Goal: Task Accomplishment & Management: Use online tool/utility

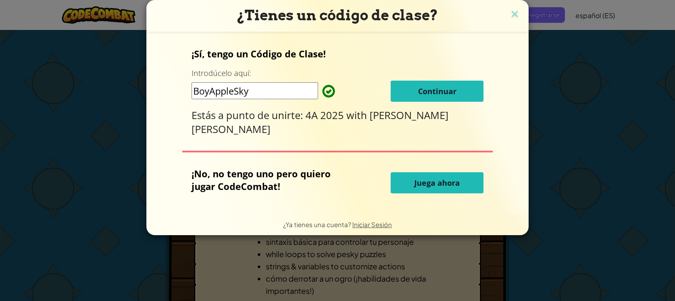
click at [425, 87] on span "Continuar" at bounding box center [437, 91] width 38 height 10
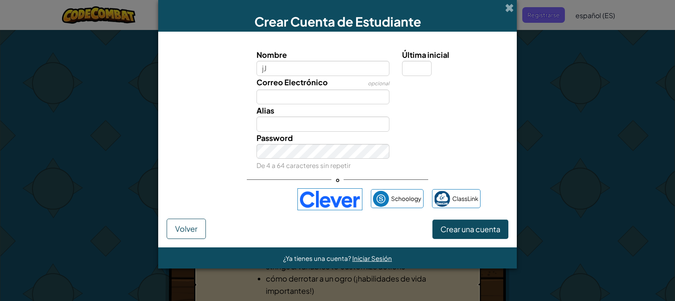
type input "j"
type input "[PERSON_NAME]"
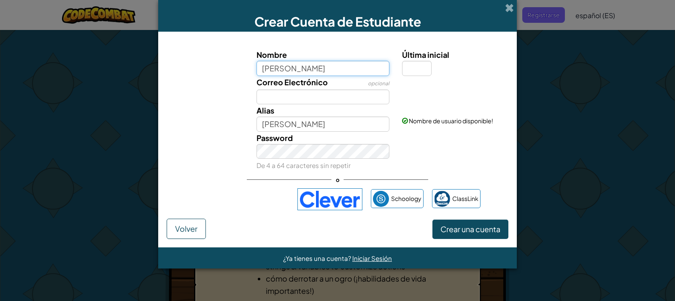
click at [334, 69] on input "Jazmin Daniela Arri" at bounding box center [323, 68] width 133 height 15
type input "Jazmin Daniela Arrizales Morales"
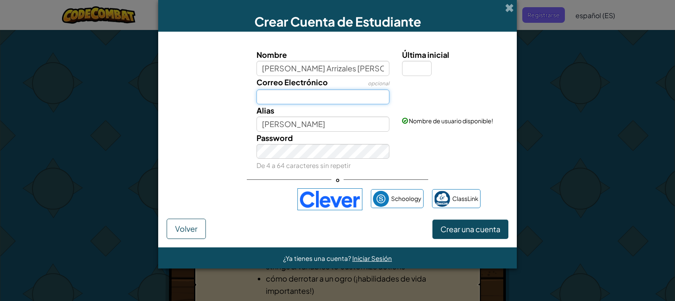
type input "Jazmin Daniela Arrizales Morales"
drag, startPoint x: 341, startPoint y: 67, endPoint x: 263, endPoint y: 91, distance: 81.3
click at [263, 91] on input "Correo Electrónico" at bounding box center [323, 96] width 133 height 15
type input "202501039@JUANAPARICIO.EDU.GT"
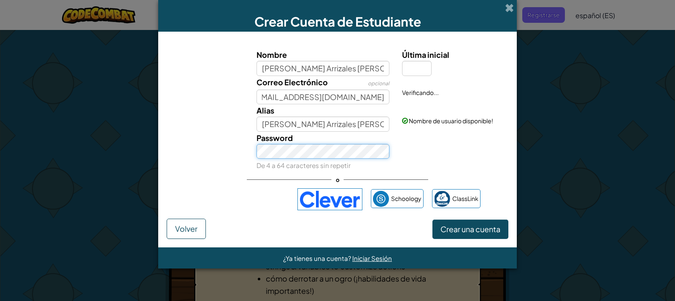
scroll to position [0, 0]
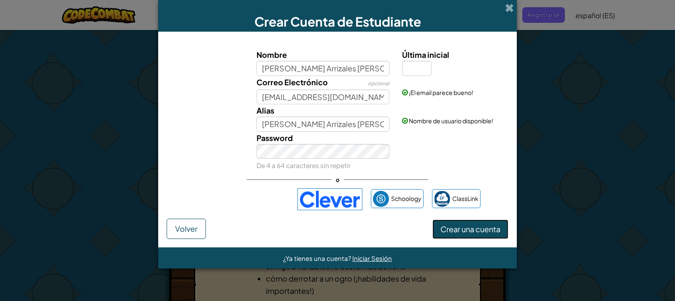
click at [463, 231] on span "Crear una cuenta" at bounding box center [471, 229] width 60 height 10
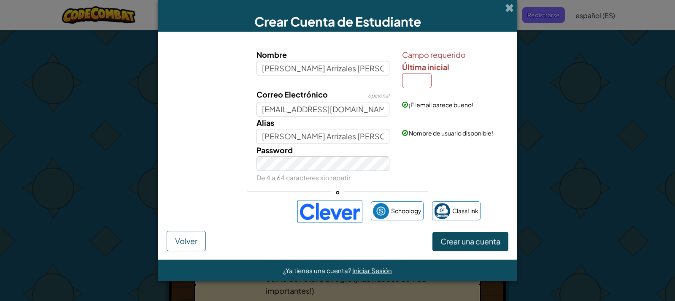
click at [422, 92] on div "¡El email parece bueno!" at bounding box center [454, 98] width 117 height 21
click at [422, 89] on div "¡El email parece bueno!" at bounding box center [454, 98] width 117 height 21
drag, startPoint x: 414, startPoint y: 88, endPoint x: 410, endPoint y: 84, distance: 6.3
click at [414, 88] on div "¡El email parece bueno!" at bounding box center [454, 98] width 117 height 21
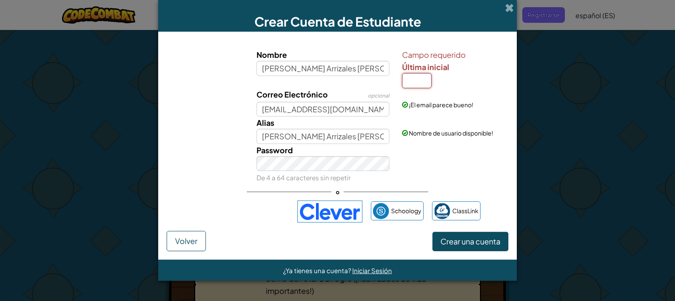
click at [411, 83] on input "Última inicial" at bounding box center [417, 80] width 30 height 15
type input "k"
type input "J"
type input "[PERSON_NAME]"
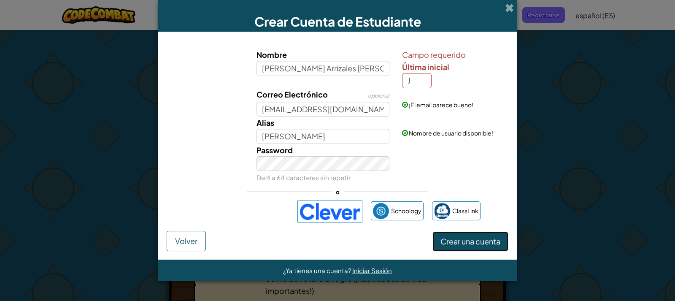
click at [475, 241] on span "Crear una cuenta" at bounding box center [471, 241] width 60 height 10
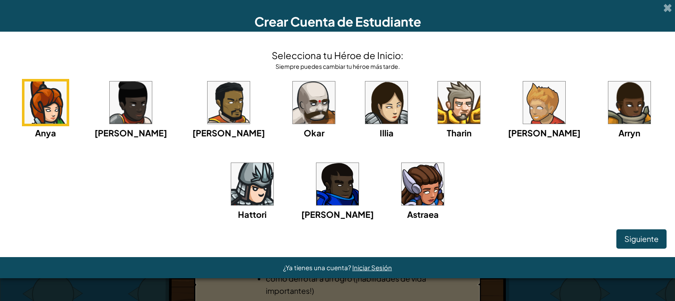
click at [365, 98] on img at bounding box center [386, 102] width 42 height 42
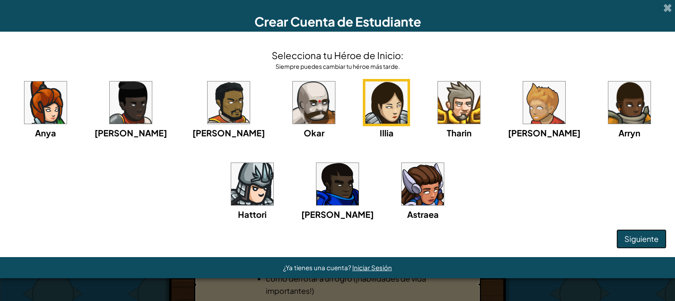
click at [642, 237] on span "Siguiente" at bounding box center [641, 239] width 34 height 10
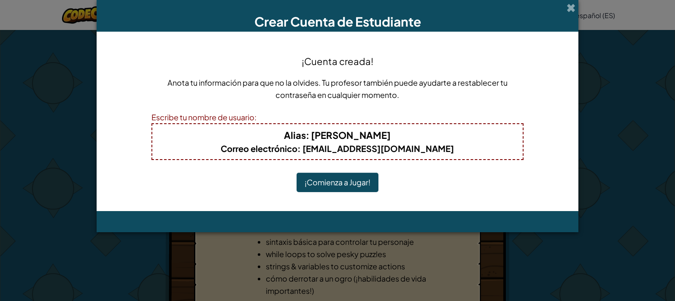
click at [354, 185] on button "¡Comienza a Jugar!" at bounding box center [338, 182] width 82 height 19
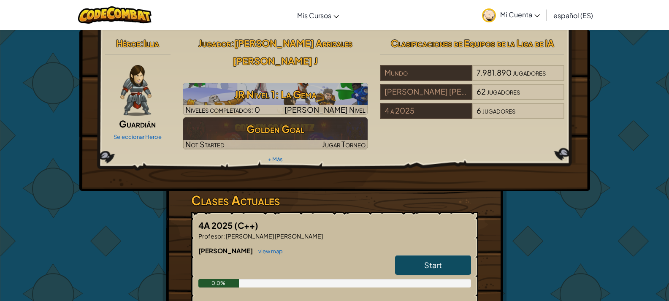
click at [441, 260] on span "Start" at bounding box center [433, 265] width 18 height 10
select select "es-ES"
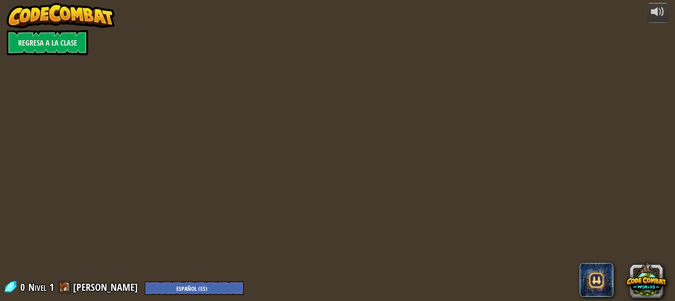
select select "es-ES"
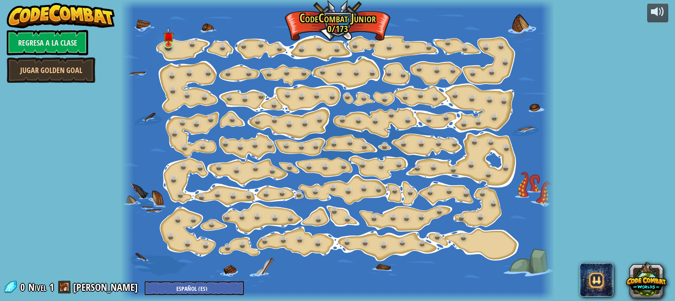
select select "es-ES"
click at [170, 40] on img at bounding box center [168, 32] width 11 height 24
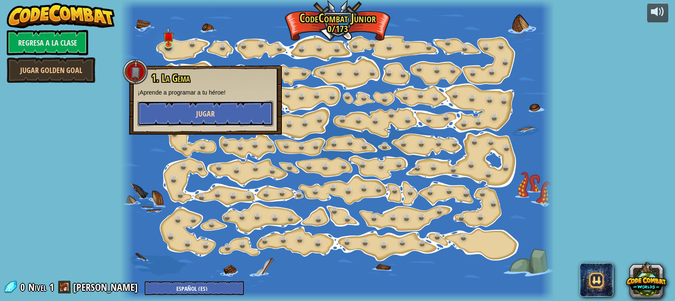
click at [206, 121] on button "Jugar" at bounding box center [206, 113] width 136 height 25
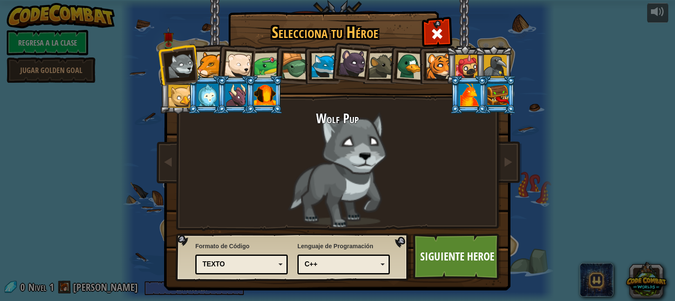
click at [232, 98] on div at bounding box center [236, 95] width 22 height 23
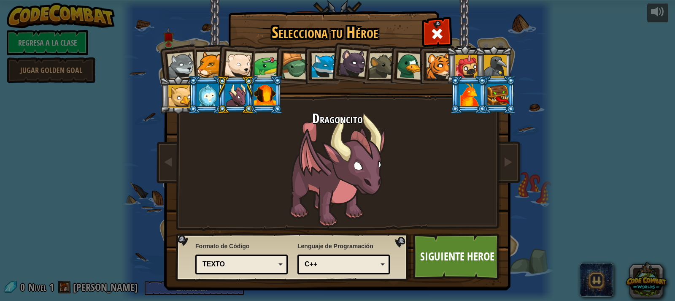
click at [263, 66] on div at bounding box center [267, 66] width 26 height 26
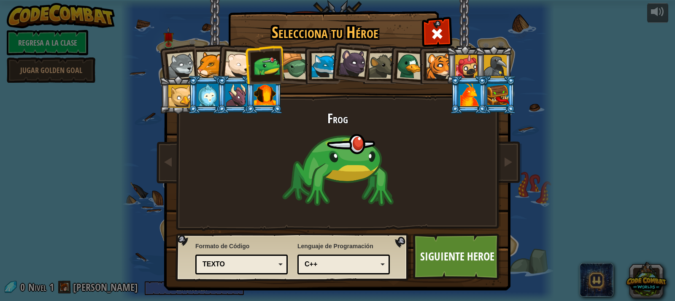
click at [205, 68] on div at bounding box center [210, 65] width 26 height 26
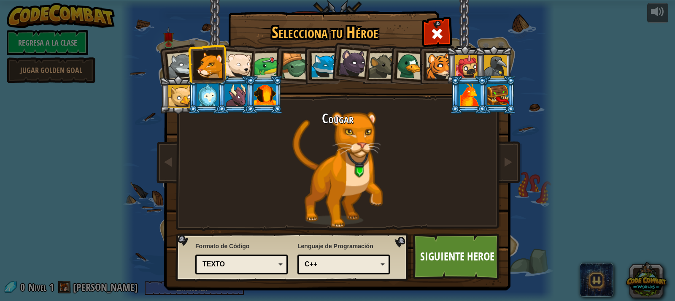
click at [227, 68] on div at bounding box center [238, 65] width 28 height 28
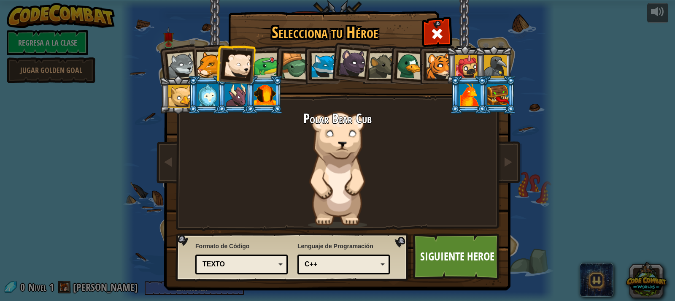
click at [200, 70] on div at bounding box center [210, 65] width 26 height 26
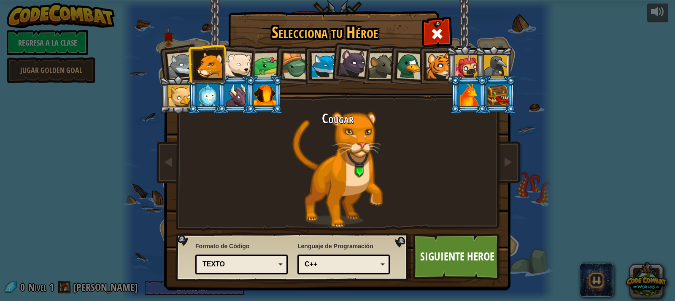
drag, startPoint x: 177, startPoint y: 66, endPoint x: 172, endPoint y: 67, distance: 5.1
click at [176, 67] on div at bounding box center [181, 66] width 28 height 28
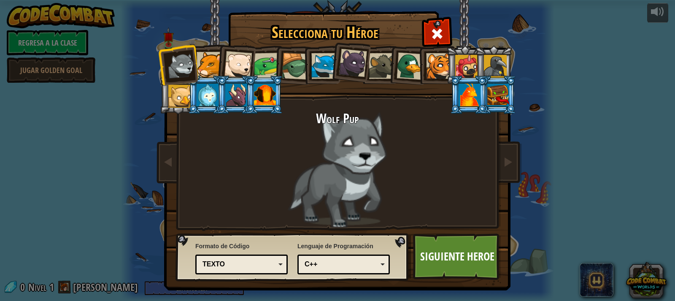
click at [211, 68] on div at bounding box center [210, 65] width 26 height 26
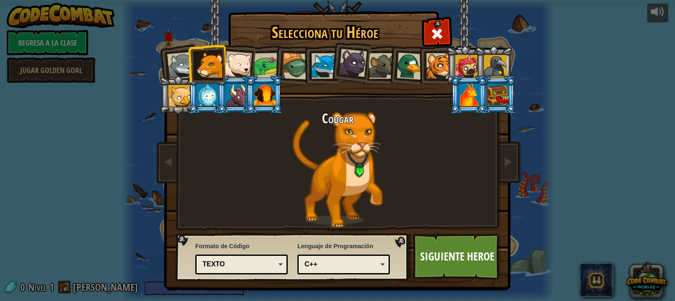
click at [216, 67] on div at bounding box center [210, 65] width 26 height 26
click at [227, 65] on div at bounding box center [238, 65] width 28 height 28
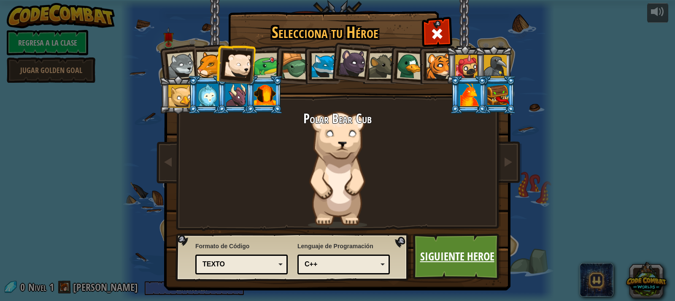
click at [451, 259] on link "Siguiente Heroe" at bounding box center [457, 256] width 88 height 46
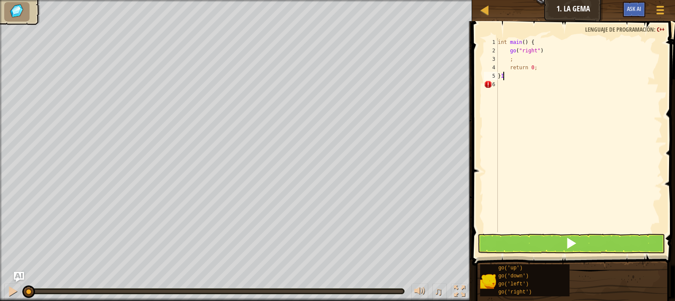
scroll to position [4, 0]
type textarea "}"
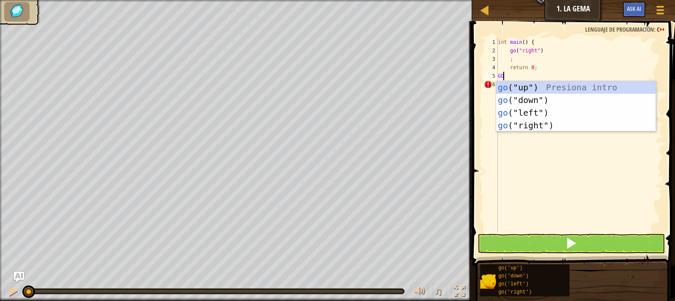
type textarea "G"
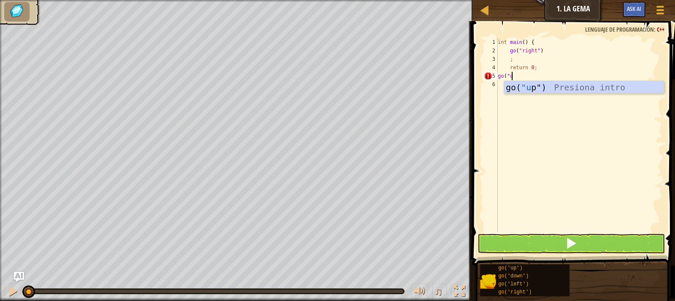
scroll to position [4, 0]
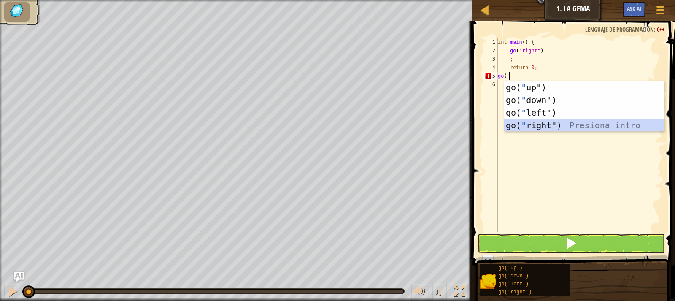
click at [562, 124] on div "go( " up") Presiona intro go( " down") Presiona intro go( " left") Presiona int…" at bounding box center [583, 119] width 159 height 76
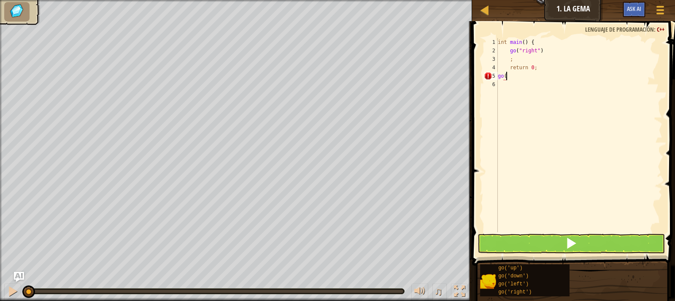
scroll to position [4, 0]
type textarea "g"
type textarea "r"
click at [522, 62] on div "int main ( ) { go ( " right " ) ;" at bounding box center [579, 143] width 166 height 211
type textarea ";"
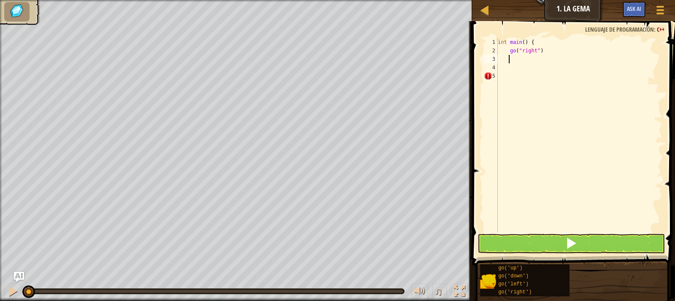
type textarea "h"
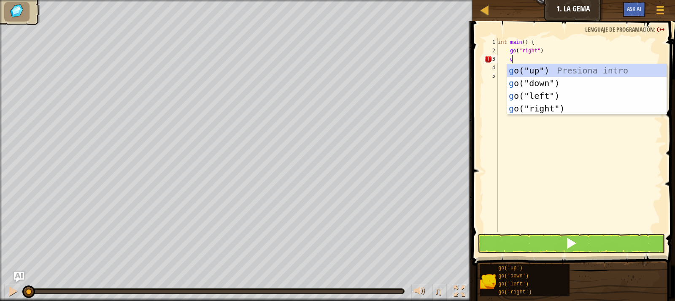
type textarea "go"
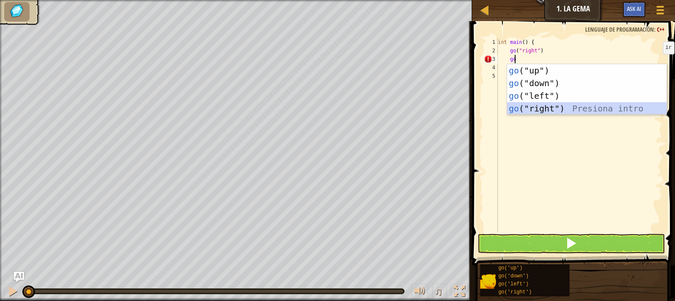
click at [559, 110] on div "go ("up") Presiona intro go ("down") Presiona intro go ("left") Presiona intro …" at bounding box center [586, 102] width 159 height 76
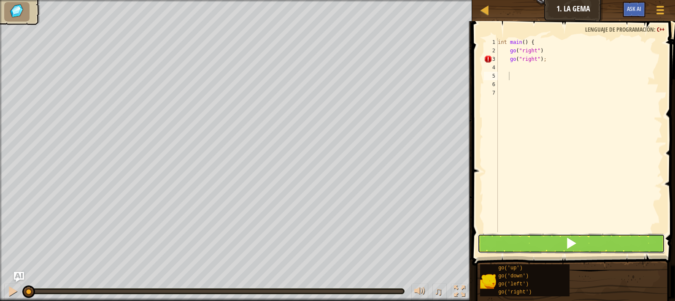
click at [568, 247] on span at bounding box center [571, 243] width 12 height 12
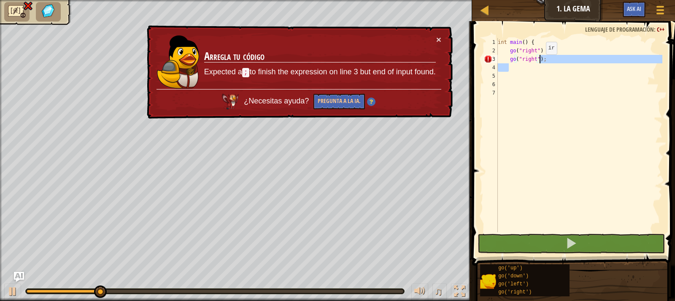
click at [539, 63] on div "int main ( ) { go ( " right " ) go ( " right " ) ;" at bounding box center [579, 143] width 166 height 211
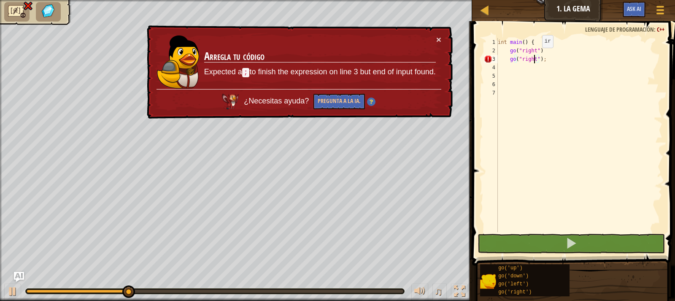
click at [535, 56] on div "int main ( ) { go ( " right " ) go ( " right " ) ;" at bounding box center [579, 143] width 166 height 211
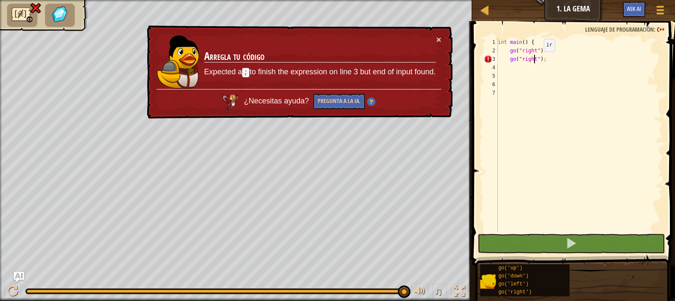
click at [537, 60] on div "int main ( ) { go ( " right " ) go ( " right " ) ;" at bounding box center [579, 143] width 166 height 211
click at [537, 51] on div "int main ( ) { go ( " right " ) go ( " right " ) ;" at bounding box center [579, 143] width 166 height 211
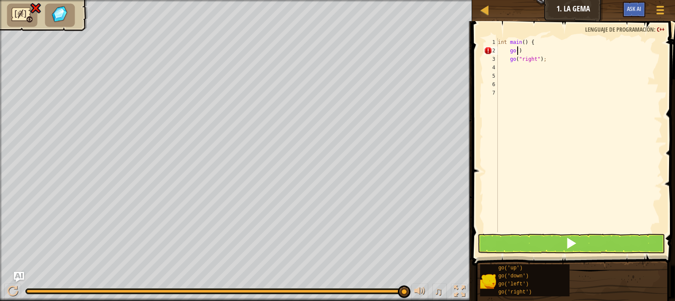
scroll to position [4, 1]
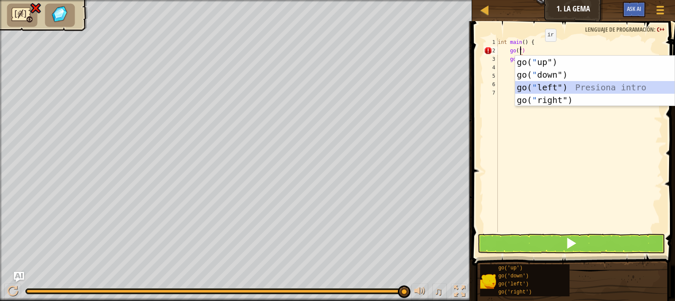
click at [569, 82] on div "go( " up") Presiona intro go( " down") Presiona intro go( " left") Presiona int…" at bounding box center [594, 94] width 159 height 76
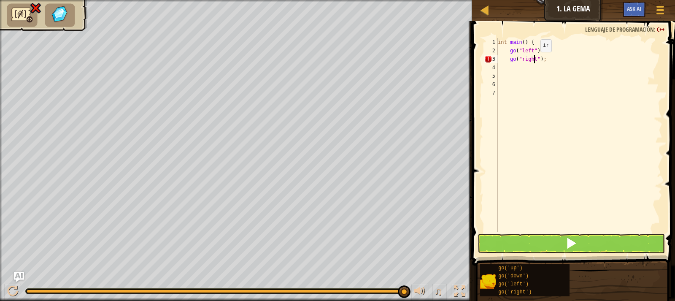
click at [533, 60] on div "int main ( ) { go ( " left " ) go ( " right " ) ;" at bounding box center [579, 143] width 166 height 211
click at [534, 59] on div "int main ( ) { go ( " left " ) go ( " right " ) ;" at bounding box center [579, 143] width 166 height 211
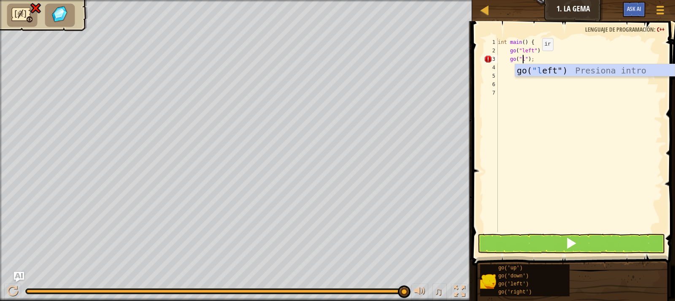
scroll to position [4, 2]
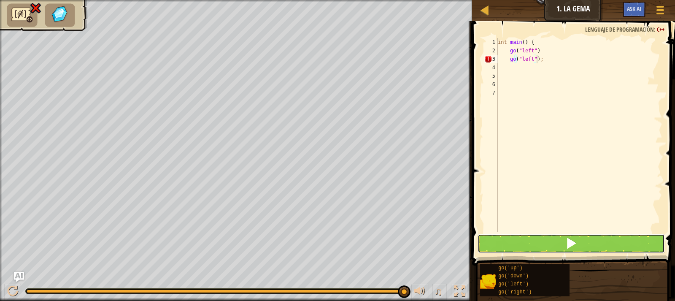
click at [569, 247] on span at bounding box center [571, 243] width 12 height 12
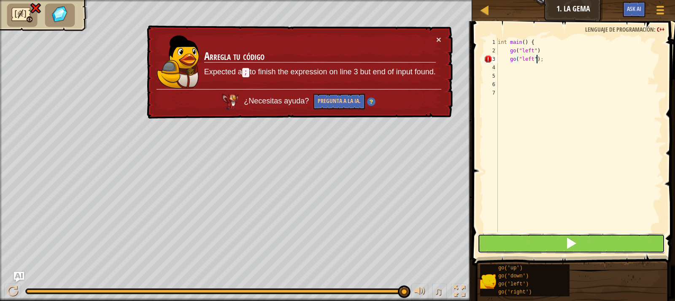
click at [569, 247] on span at bounding box center [571, 243] width 12 height 12
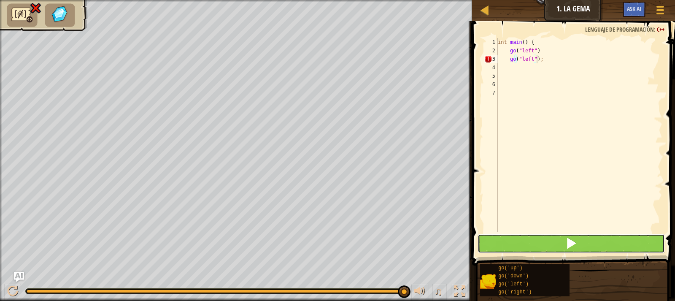
click at [569, 247] on span at bounding box center [571, 243] width 12 height 12
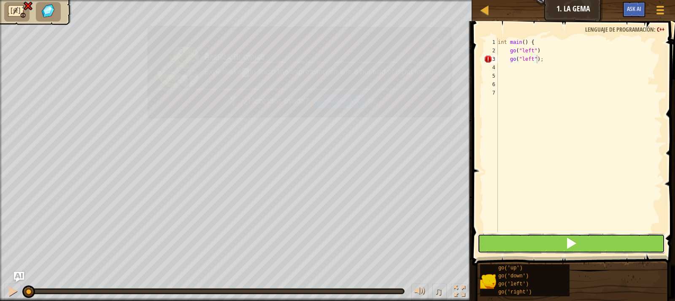
click at [569, 247] on span at bounding box center [571, 243] width 12 height 12
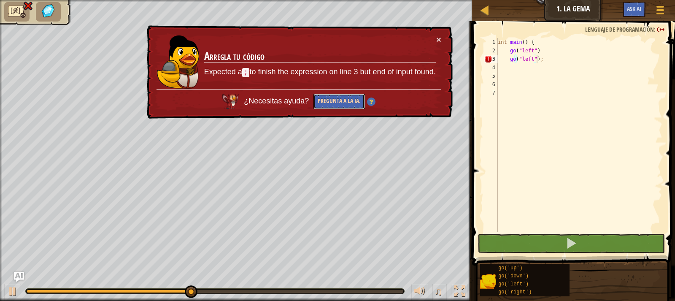
click at [340, 97] on button "Pregunta a la IA." at bounding box center [338, 102] width 51 height 16
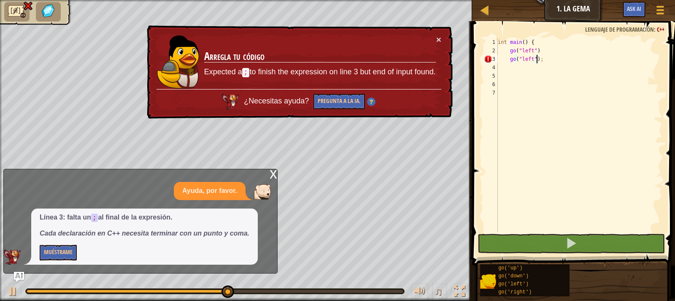
click at [540, 54] on div "int main ( ) { go ( " left " ) go ( " left " ) ;" at bounding box center [579, 143] width 166 height 211
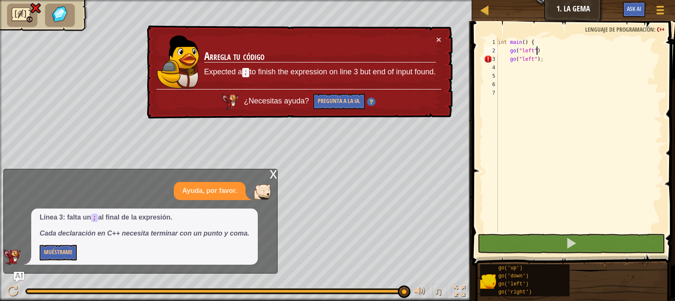
scroll to position [4, 3]
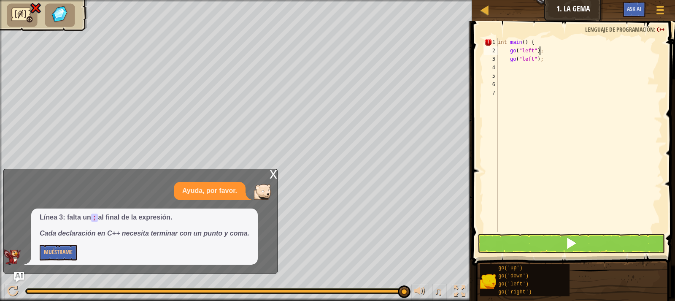
type textarea "go("left");"
click at [560, 246] on button at bounding box center [571, 243] width 187 height 19
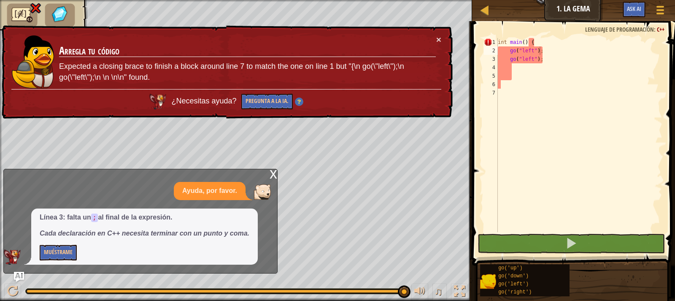
click at [535, 38] on span at bounding box center [575, 131] width 210 height 269
click at [548, 55] on div "int main ( ) { go ( " left " ) ; go ( " left " ) ;" at bounding box center [579, 143] width 166 height 211
click at [534, 115] on div "int main ( ) { go ( " left " ) ; go ( " left " ) ;" at bounding box center [579, 143] width 166 height 211
click at [438, 38] on button "×" at bounding box center [438, 40] width 5 height 9
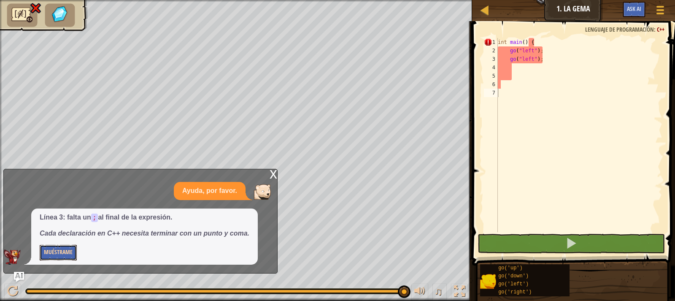
click at [46, 254] on button "Muéstrame" at bounding box center [58, 253] width 37 height 16
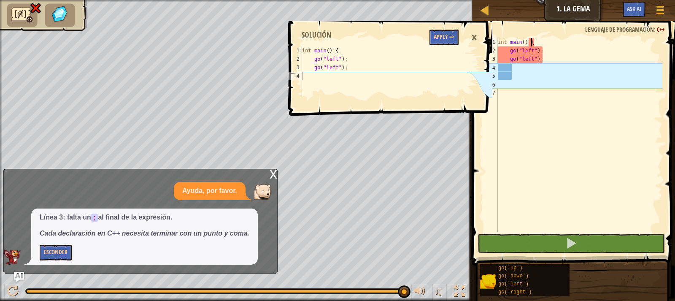
click at [532, 43] on div "int main ( ) { go ( " left " ) ; go ( " left " ) ;" at bounding box center [579, 143] width 166 height 211
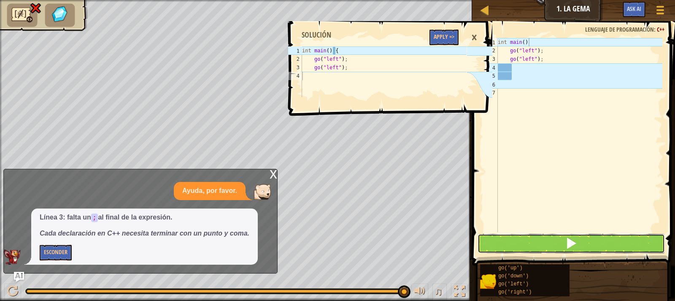
click at [531, 239] on button at bounding box center [571, 243] width 187 height 19
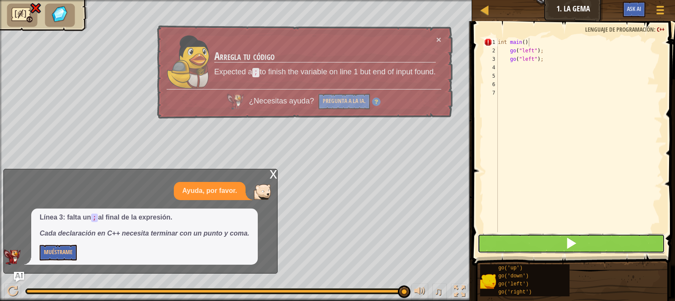
click at [532, 242] on button at bounding box center [571, 243] width 187 height 19
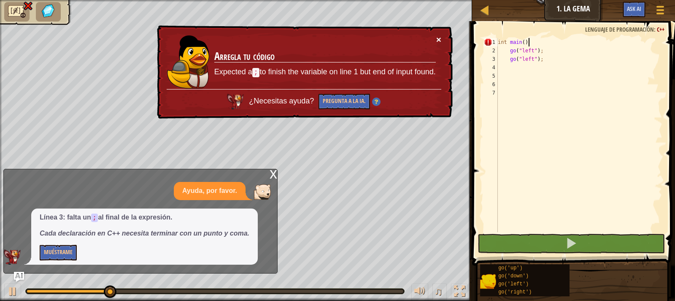
click at [438, 37] on button "×" at bounding box center [438, 40] width 5 height 9
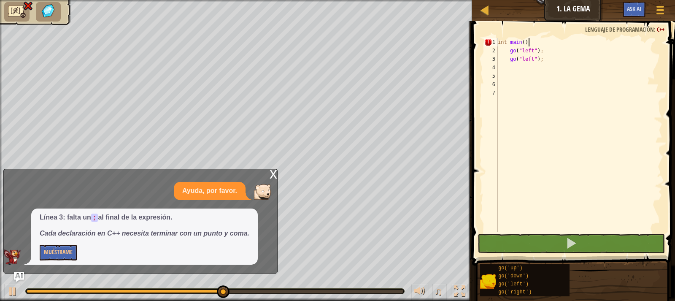
click at [543, 51] on div "int main ( ) go ( " left " ) ; go ( " left " ) ;" at bounding box center [579, 143] width 166 height 211
type textarea "go("left");"
click at [547, 70] on div "int main ( ) go ( " left " ) ; go ( " left " ) ;" at bounding box center [579, 143] width 166 height 211
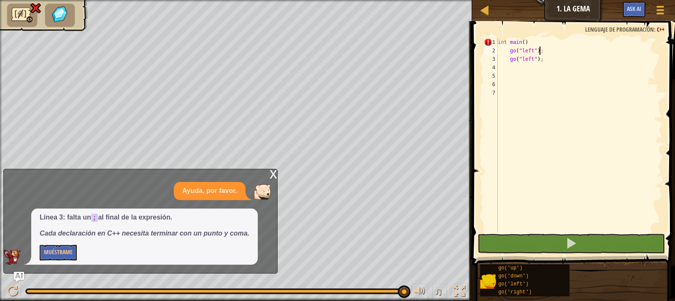
click at [540, 52] on div "int main ( ) go ( " left " ) ; go ( " left " ) ;" at bounding box center [579, 143] width 166 height 211
click at [525, 41] on div "int main ( ) go ( " left " ) ; go ( " left " ) ;" at bounding box center [579, 143] width 166 height 211
click at [521, 43] on div "int main ( ) go ( " left " ) ; go ( " left " ) ;" at bounding box center [579, 143] width 166 height 211
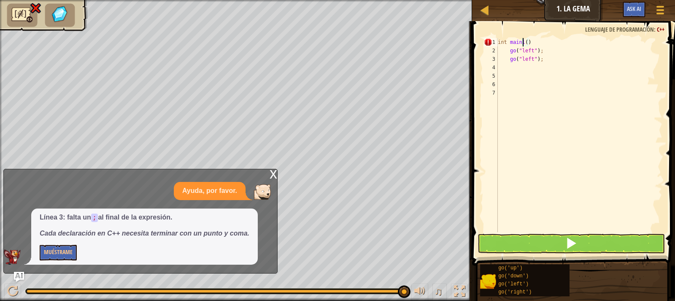
scroll to position [4, 2]
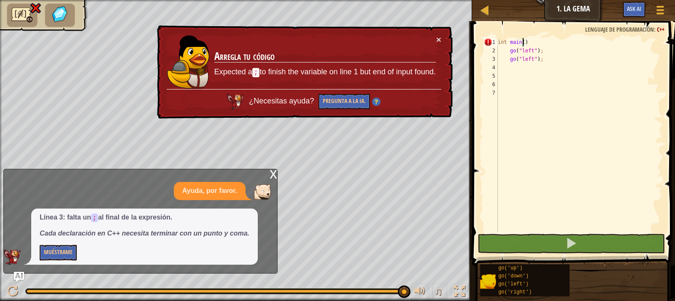
click at [523, 41] on div "int main ( ) go ( " left " ) ; go ( " left " ) ;" at bounding box center [579, 143] width 166 height 211
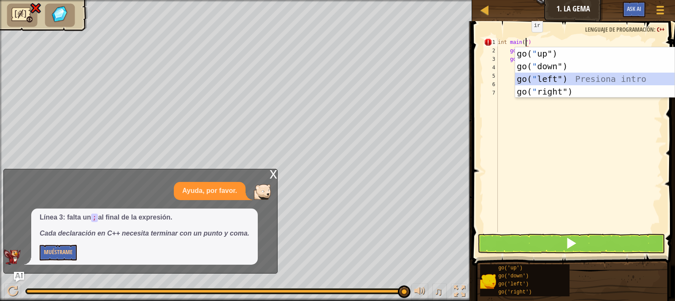
click at [552, 80] on div "go( " up") Presiona intro go( " down") Presiona intro go( " left") Presiona int…" at bounding box center [594, 85] width 159 height 76
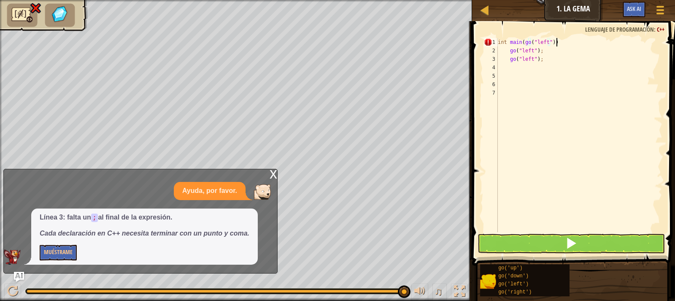
click at [567, 41] on div "int main ( go ( " left " )) go ( " left " ) ; go ( " left " ) ;" at bounding box center [579, 143] width 166 height 211
type textarea "int main(go("left");"
click at [568, 250] on button at bounding box center [571, 243] width 187 height 19
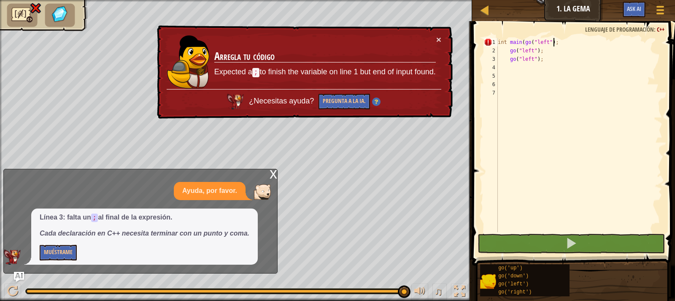
click at [564, 67] on div "int main ( go ( " left " ) ; go ( " left " ) ; go ( " left " ) ;" at bounding box center [579, 143] width 166 height 211
click at [535, 55] on div "int main ( go ( " left " ) ; go ( " left " ) ; go ( " left " ) ;" at bounding box center [579, 143] width 166 height 211
click at [440, 42] on button "×" at bounding box center [438, 40] width 5 height 9
click at [547, 60] on div "int main ( go ( " left " ) ; go ( " left " ) ; go ( " left " ) ;" at bounding box center [579, 143] width 166 height 211
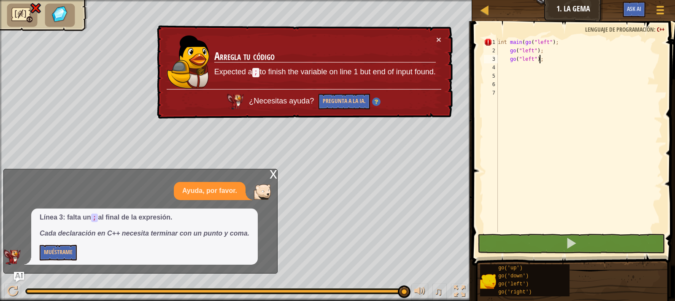
click at [433, 37] on td "Arregla tu código Expected a ; to finish the variable on line 1 but end of inpu…" at bounding box center [325, 62] width 222 height 54
click at [435, 37] on td "Arregla tu código Expected a ; to finish the variable on line 1 but end of inpu…" at bounding box center [325, 62] width 223 height 55
click at [438, 38] on button "×" at bounding box center [438, 40] width 5 height 9
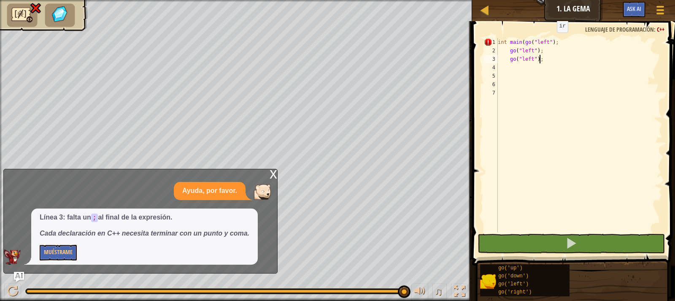
click at [550, 41] on div "int main ( go ( " left " ) ; go ( " left " ) ; go ( " left " ) ;" at bounding box center [579, 143] width 166 height 211
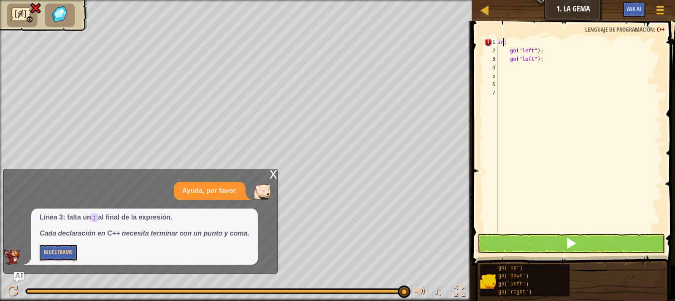
scroll to position [4, 0]
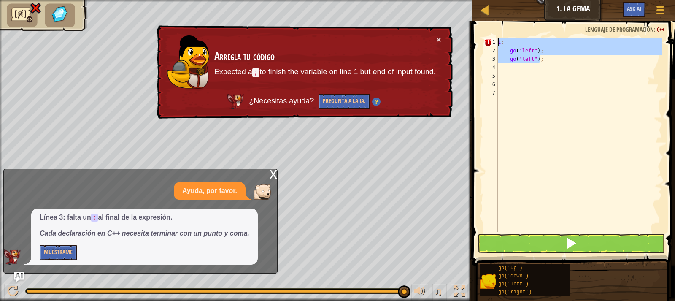
drag, startPoint x: 543, startPoint y: 62, endPoint x: 481, endPoint y: 42, distance: 64.2
click at [493, 45] on div "i; 1 2 3 4 5 6 7 i ; go ( " left " ) ; go ( " left " ) ; הההההההההההההההההההההה…" at bounding box center [572, 135] width 180 height 194
type textarea "i; go("left");"
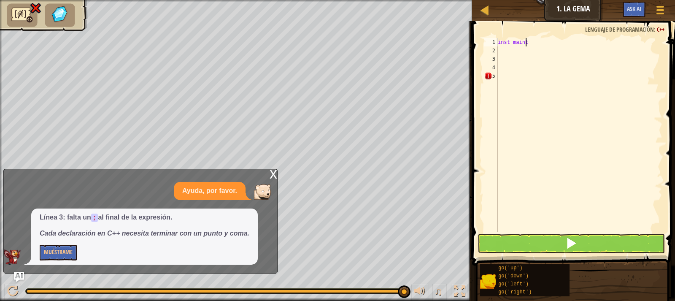
scroll to position [4, 2]
type textarea "inst main"
click at [556, 45] on div "inst main" at bounding box center [579, 143] width 166 height 211
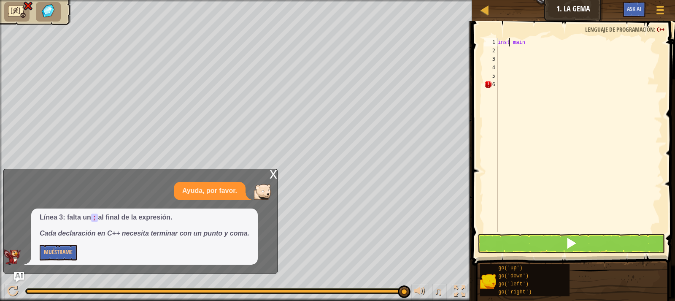
click at [509, 41] on div "inst main" at bounding box center [579, 143] width 166 height 211
click at [524, 45] on div "int main" at bounding box center [579, 143] width 166 height 211
type textarea "int main"
click at [486, 10] on div at bounding box center [484, 10] width 11 height 11
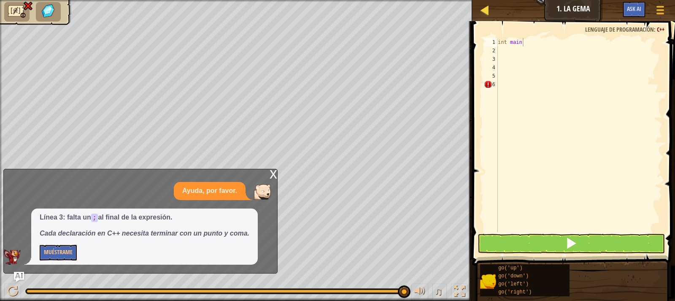
select select "es-ES"
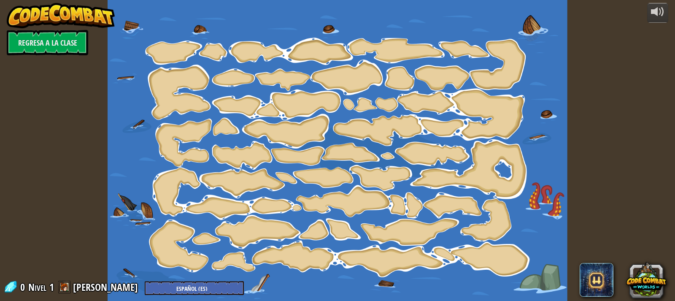
select select "es-ES"
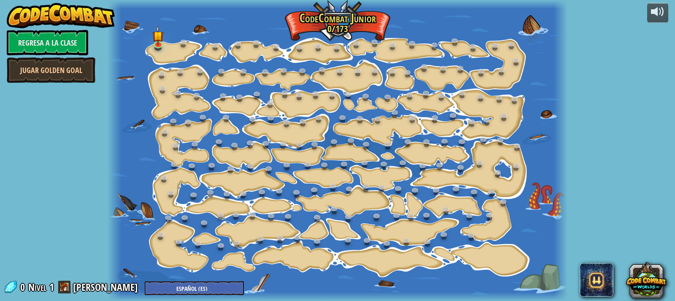
drag, startPoint x: 196, startPoint y: 19, endPoint x: 160, endPoint y: 59, distance: 53.5
click at [160, 59] on div at bounding box center [338, 150] width 460 height 301
click at [159, 49] on link at bounding box center [159, 43] width 17 height 17
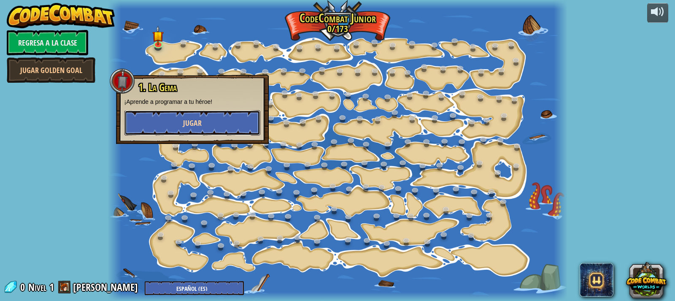
click at [199, 121] on span "Jugar" at bounding box center [192, 123] width 19 height 11
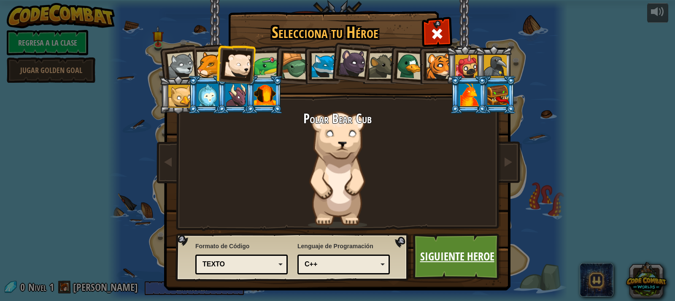
click at [428, 255] on link "Siguiente Heroe" at bounding box center [457, 256] width 88 height 46
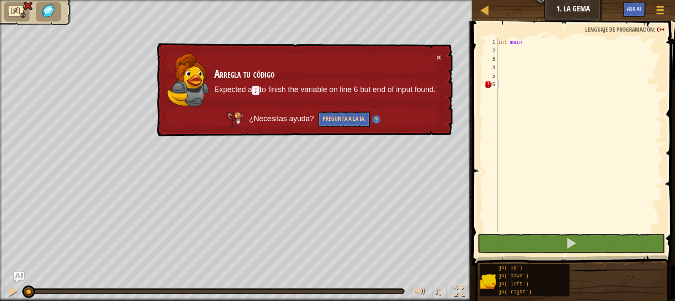
click at [443, 54] on div "× Arregla tu código Expected a ; to finish the variable on line 6 but end of in…" at bounding box center [303, 90] width 297 height 94
click at [504, 49] on div "int main" at bounding box center [579, 143] width 166 height 211
click at [436, 57] on button "×" at bounding box center [438, 57] width 5 height 9
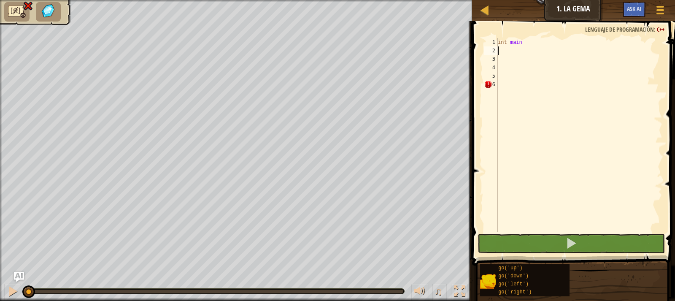
scroll to position [4, 0]
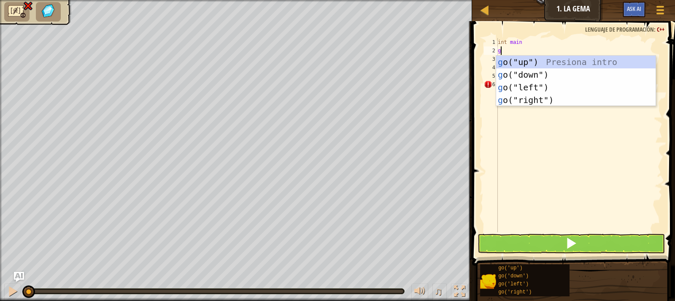
type textarea "go"
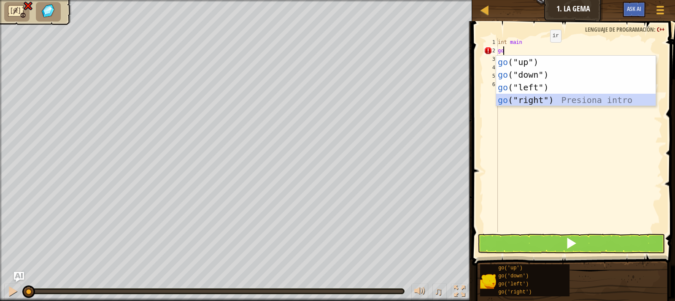
click at [534, 96] on div "go ("up") Presiona intro go ("down") Presiona intro go ("left") Presiona intro …" at bounding box center [575, 94] width 159 height 76
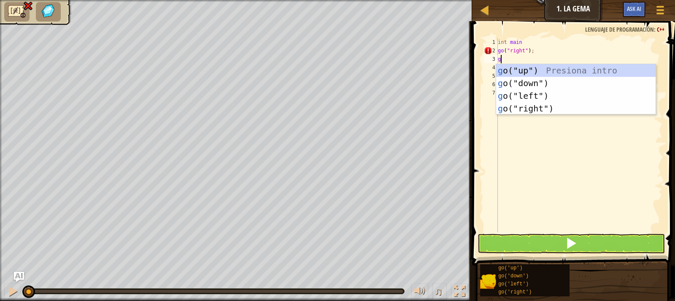
type textarea "go"
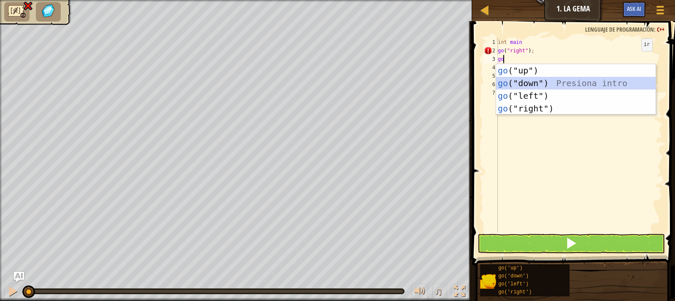
click at [559, 85] on div "go ("up") Presiona intro go ("down") Presiona intro go ("left") Presiona intro …" at bounding box center [575, 102] width 159 height 76
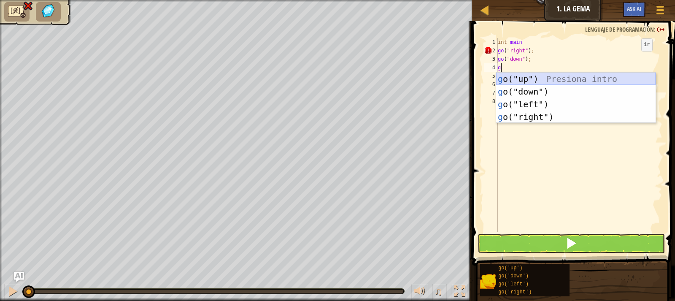
type textarea "go"
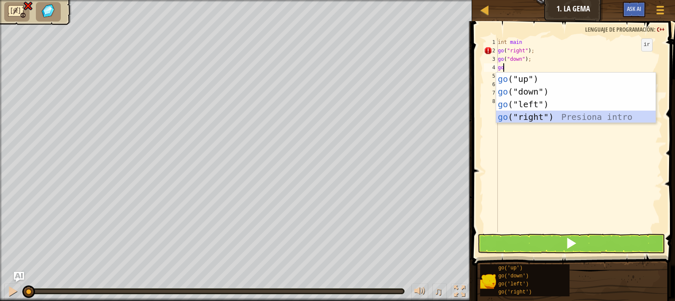
click at [532, 114] on div "go ("up") Presiona intro go ("down") Presiona intro go ("left") Presiona intro …" at bounding box center [575, 111] width 159 height 76
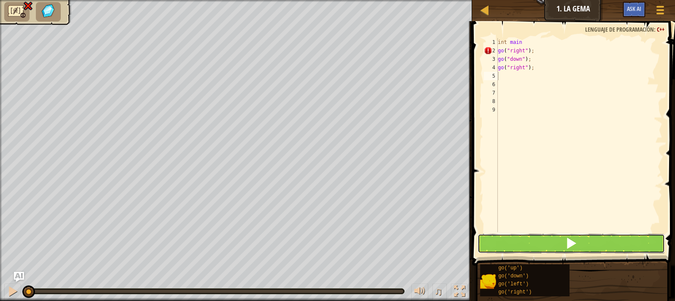
click at [508, 241] on button at bounding box center [571, 243] width 187 height 19
